Goal: Navigation & Orientation: Find specific page/section

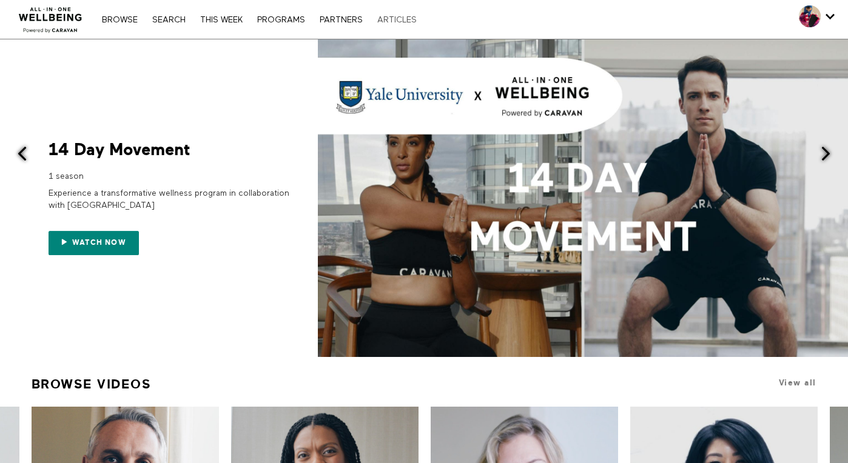
click at [395, 17] on link "ARTICLES" at bounding box center [397, 20] width 52 height 8
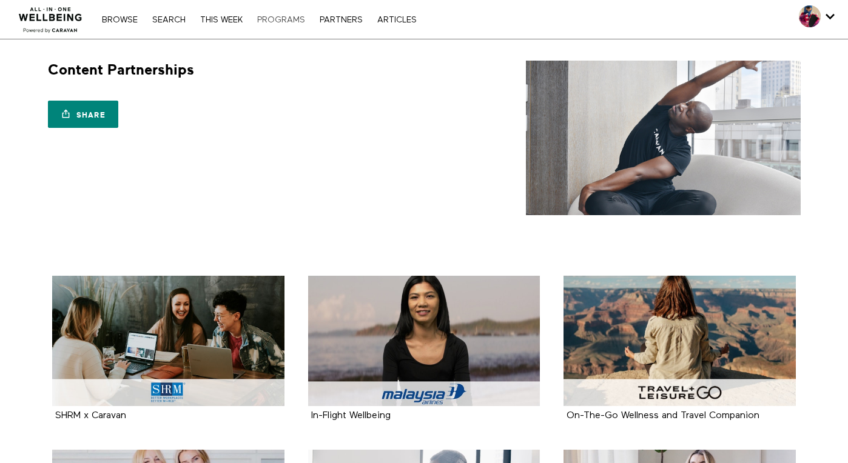
click at [287, 18] on link "PROGRAMS" at bounding box center [281, 20] width 60 height 8
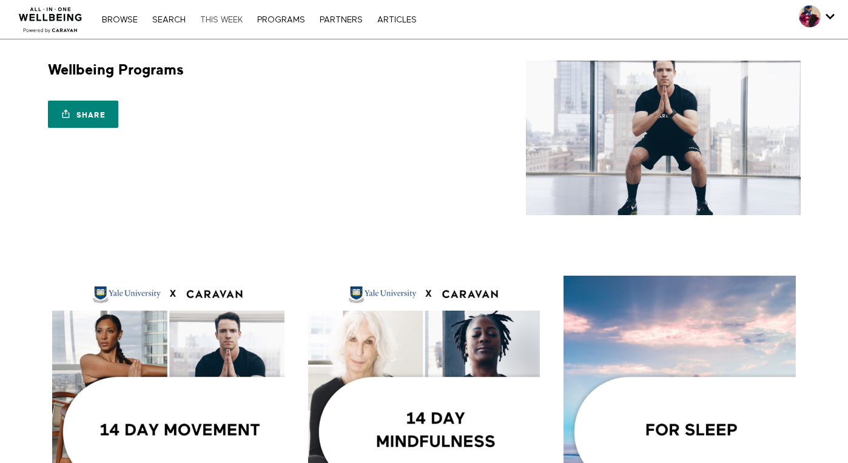
click at [230, 21] on link "THIS WEEK" at bounding box center [221, 20] width 55 height 8
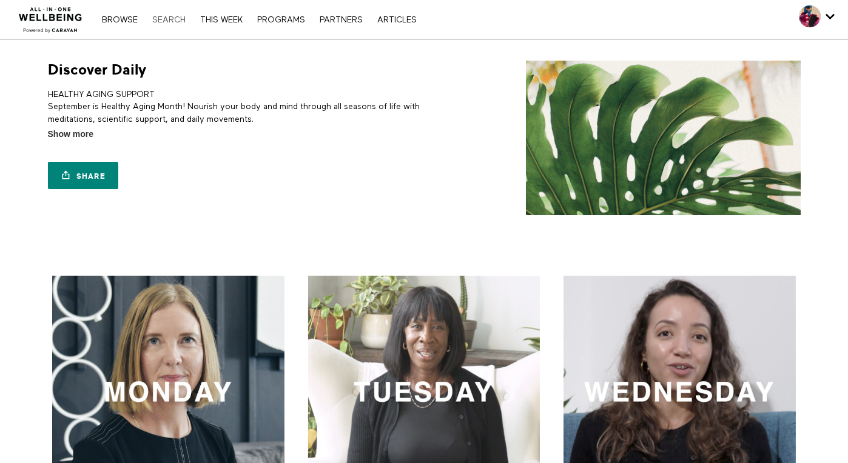
click at [172, 21] on link "Search" at bounding box center [168, 20] width 45 height 8
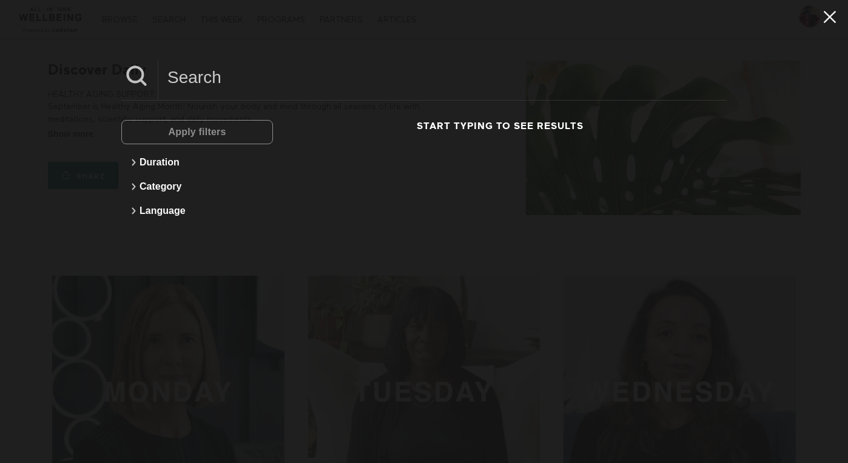
click at [821, 15] on icon at bounding box center [829, 17] width 23 height 21
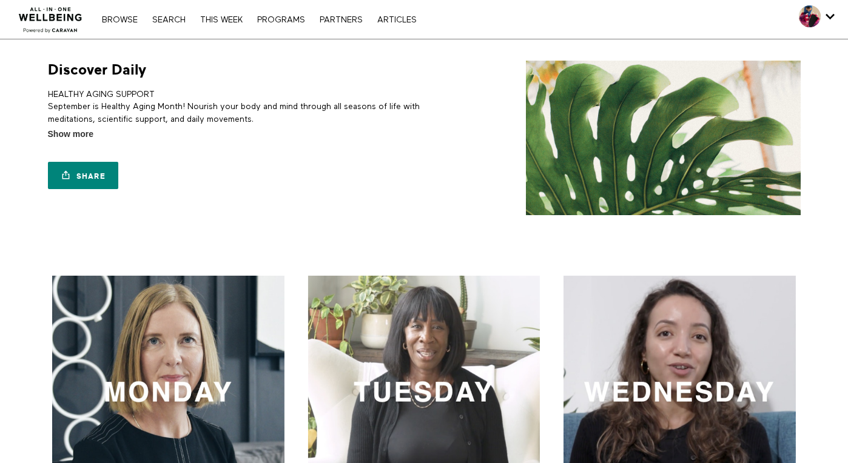
click at [110, 26] on div "Browse Search THIS WEEK PROGRAMS PARTNERS ARTICLES Account settings Manage Subs…" at bounding box center [291, 19] width 583 height 39
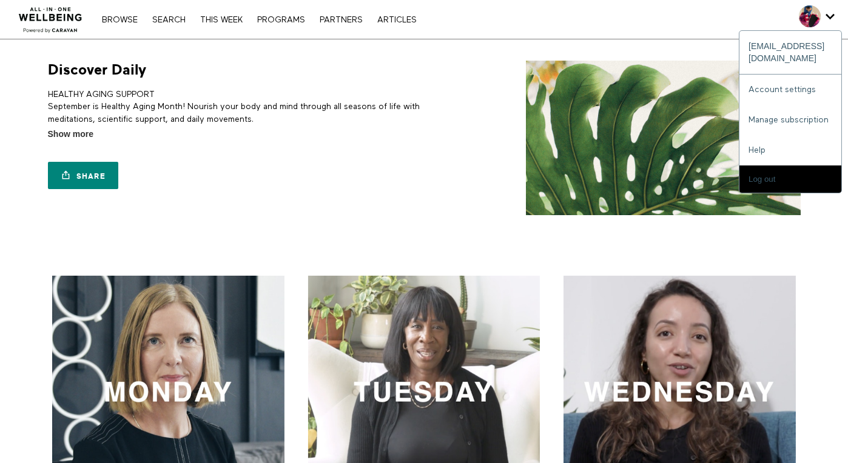
click at [813, 18] on span "Secondary" at bounding box center [810, 16] width 22 height 22
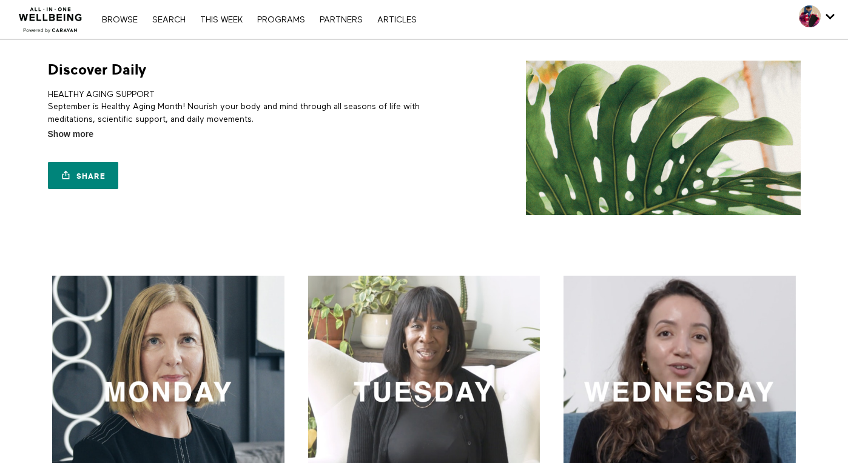
click at [691, 24] on div "M mwong@cleverbenefits.com Account settings Manage subscription Help Log out" at bounding box center [715, 19] width 265 height 39
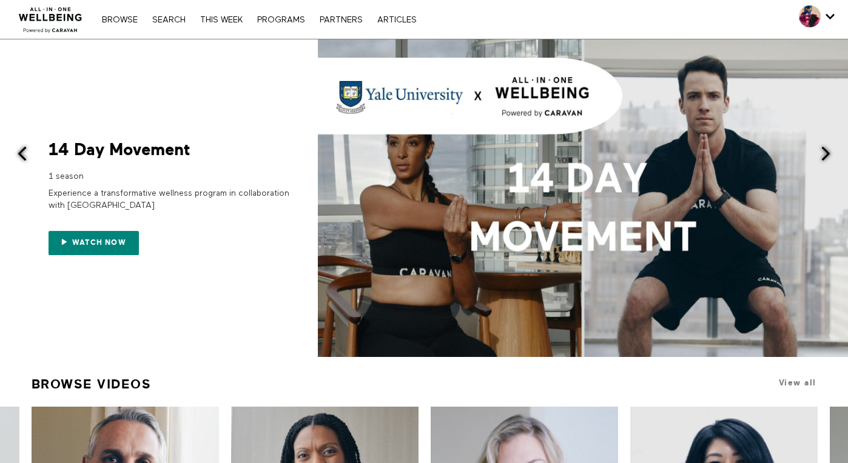
scroll to position [1029, 0]
